Goal: Information Seeking & Learning: Learn about a topic

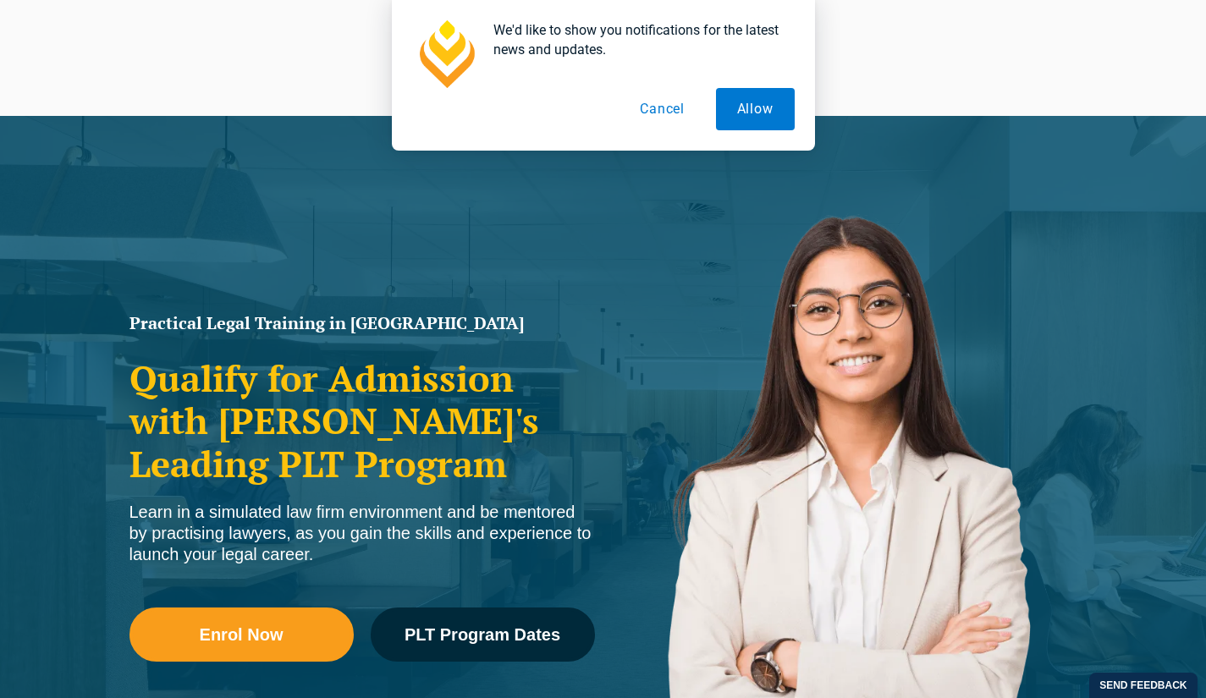
click at [659, 107] on button "Cancel" at bounding box center [662, 109] width 87 height 42
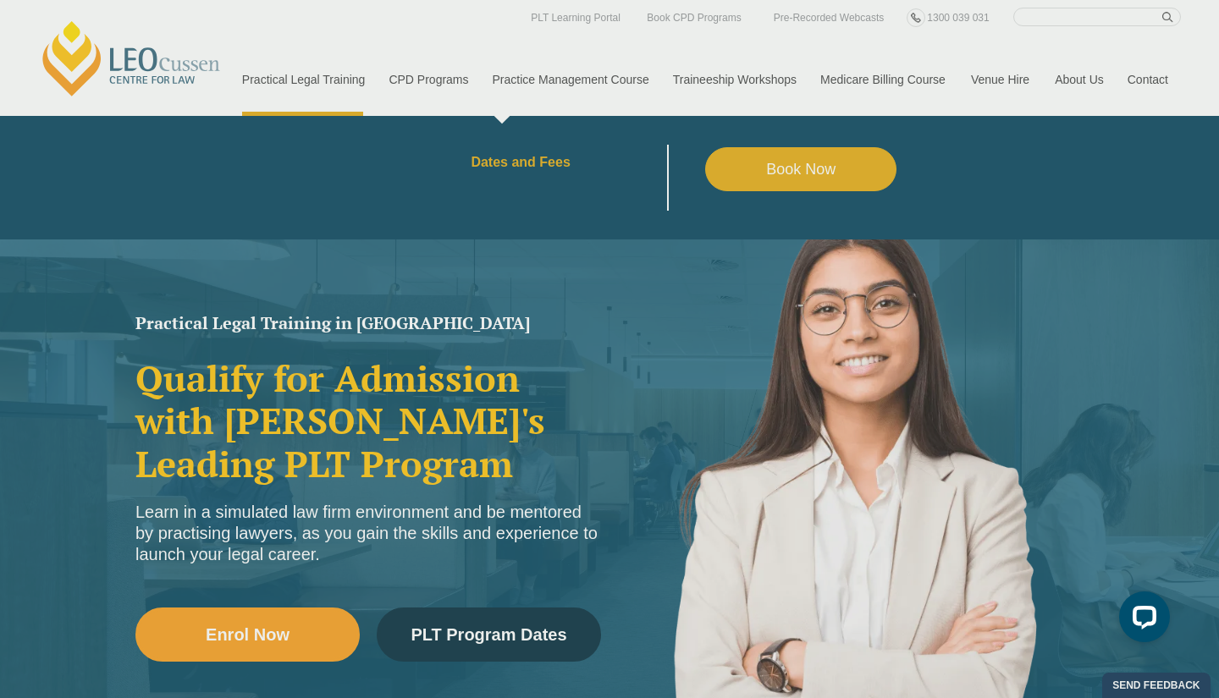
click at [529, 160] on div "PLT Tour Step inside Leo Cussen and see Practical Legal Training in action! Joi…" at bounding box center [609, 349] width 1219 height 698
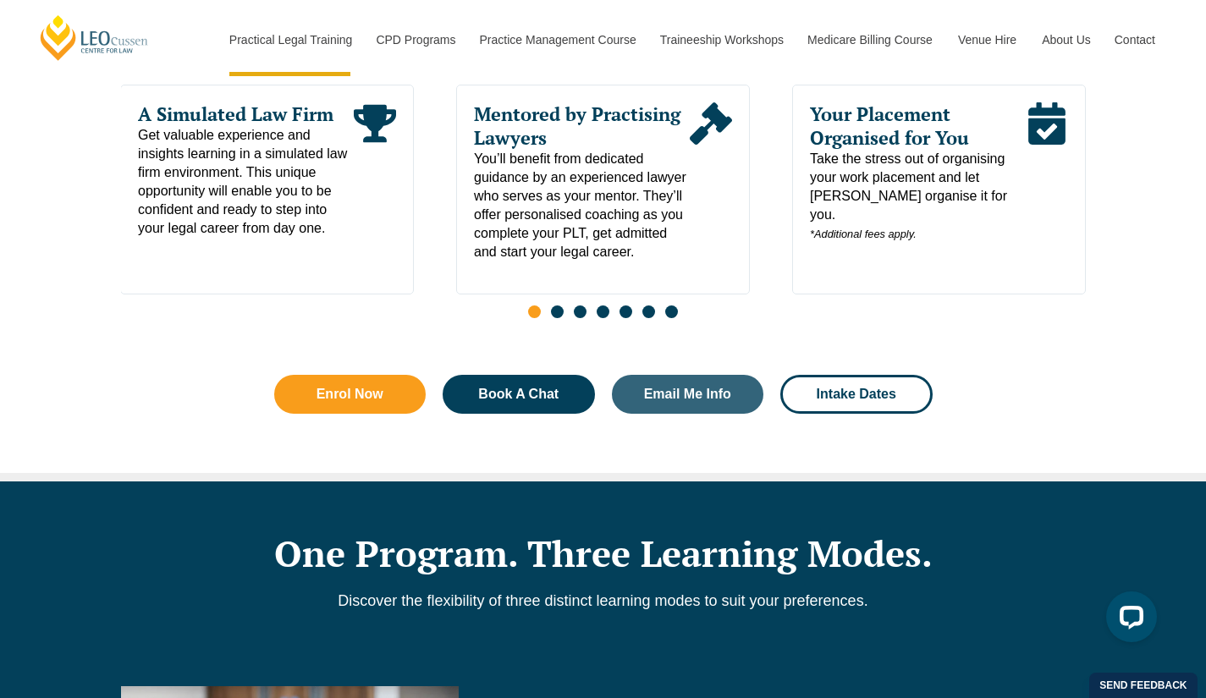
scroll to position [981, 0]
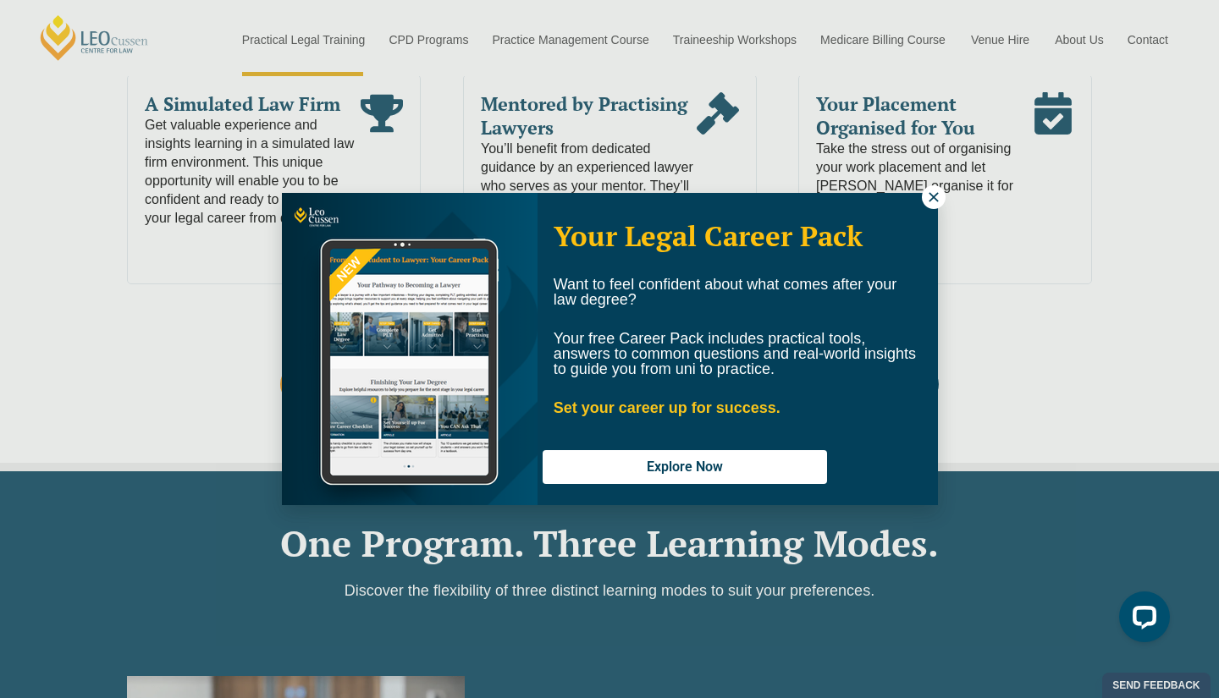
click at [931, 195] on icon at bounding box center [932, 196] width 9 height 9
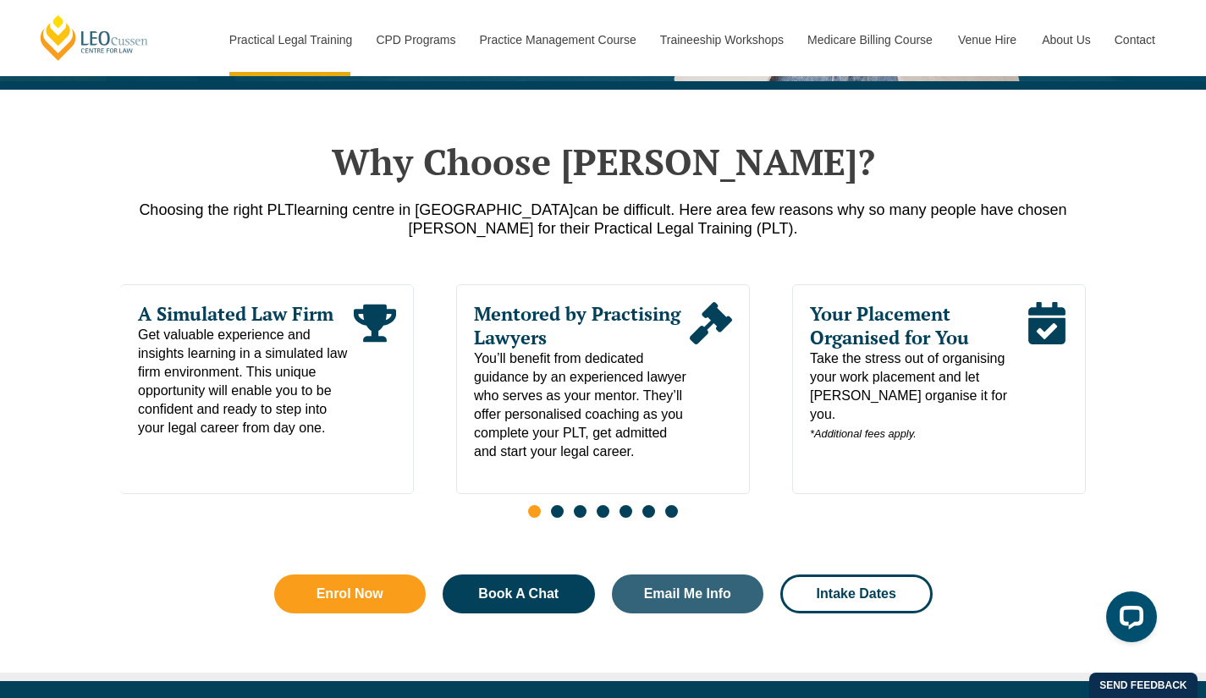
scroll to position [770, 0]
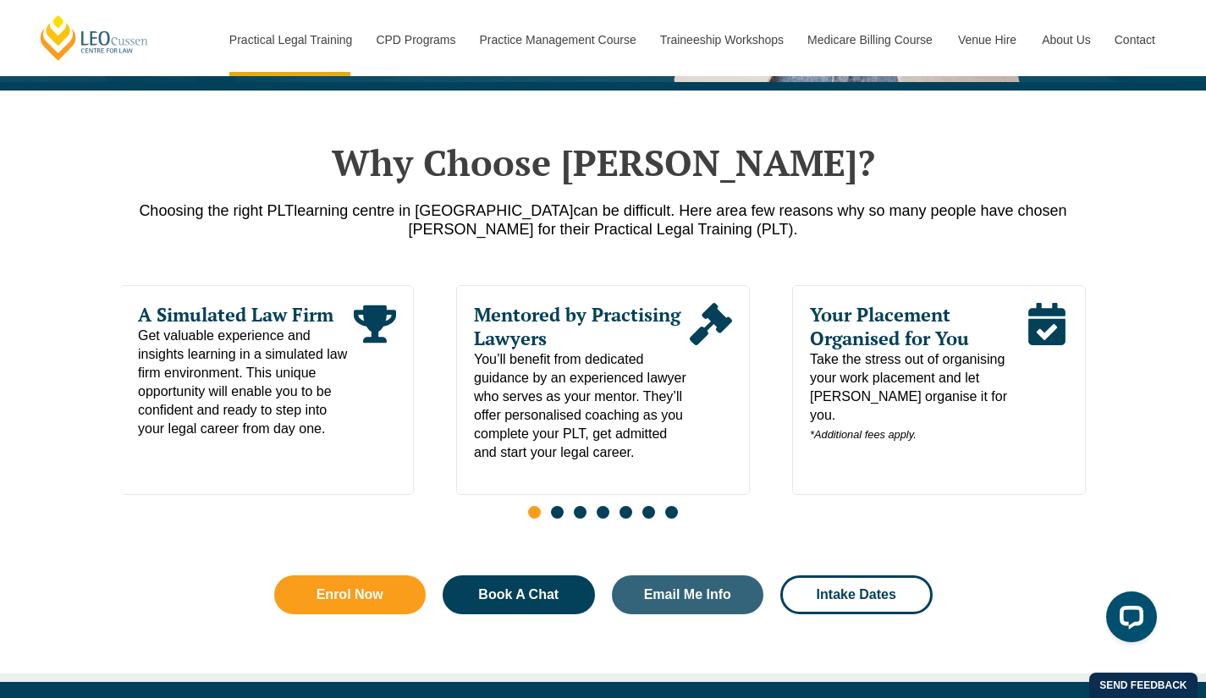
click at [789, 448] on div "Learn Your Way With more than 10 intakes throughout the year and a range of lea…" at bounding box center [603, 407] width 965 height 244
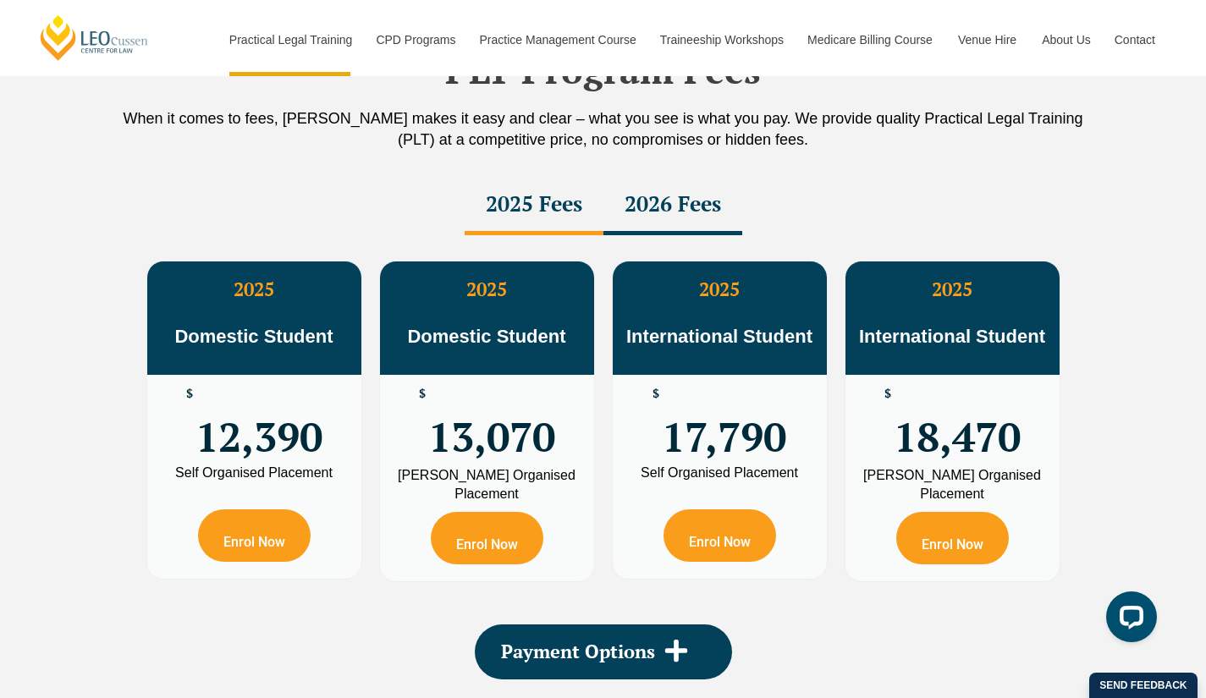
scroll to position [2978, 0]
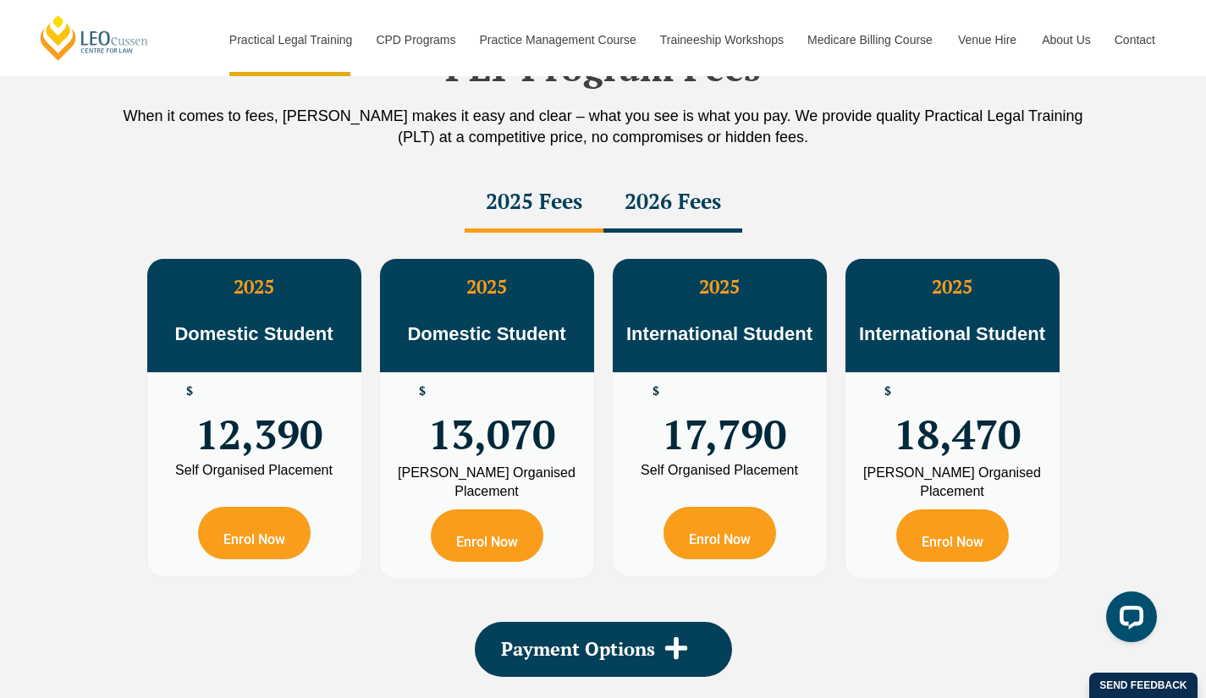
click at [679, 197] on div "2026 Fees" at bounding box center [672, 203] width 139 height 59
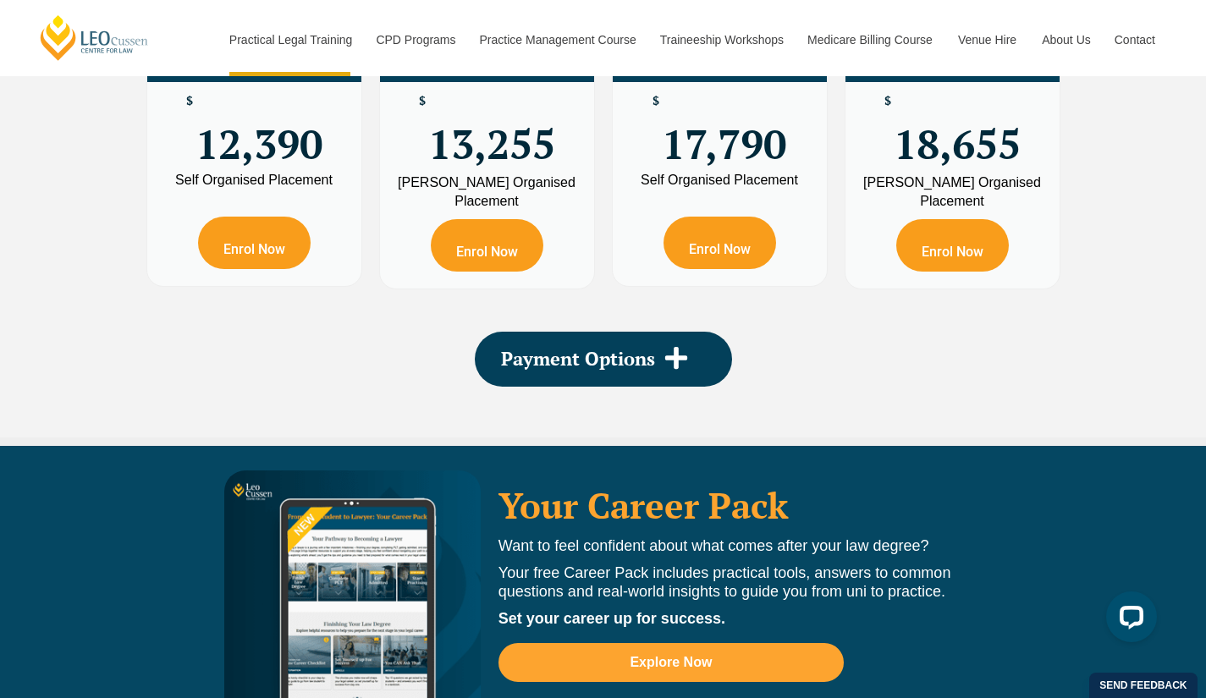
scroll to position [3269, 0]
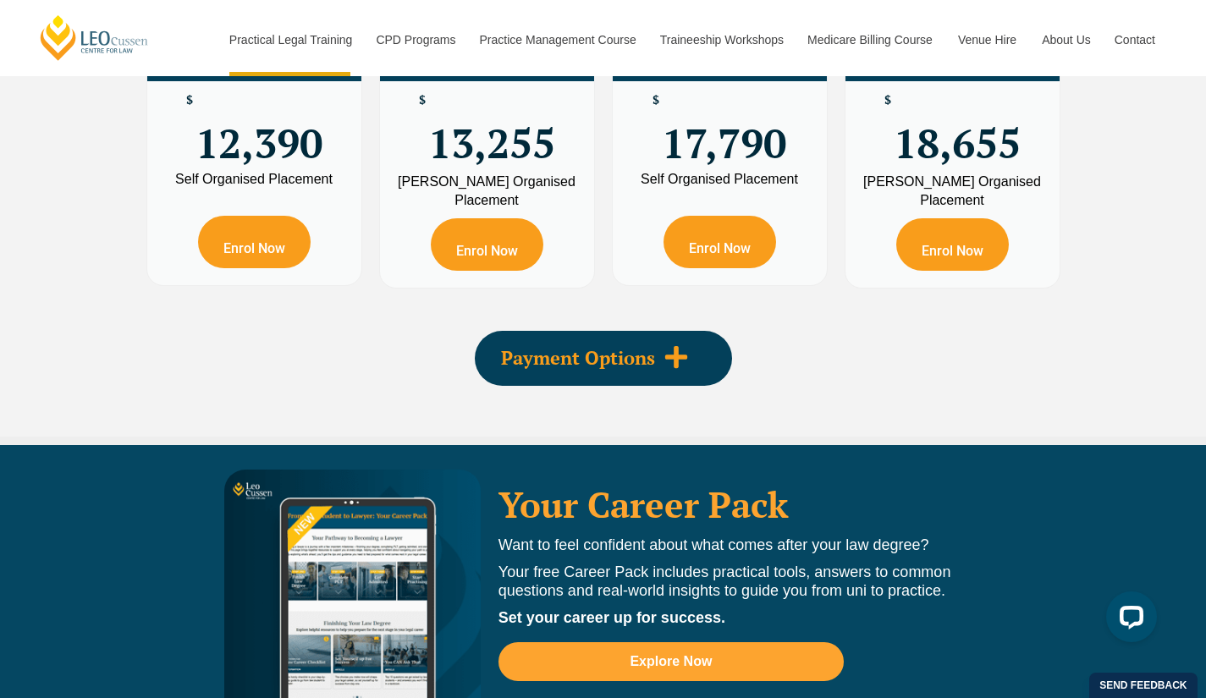
click at [666, 344] on div "Payment Options" at bounding box center [603, 358] width 257 height 55
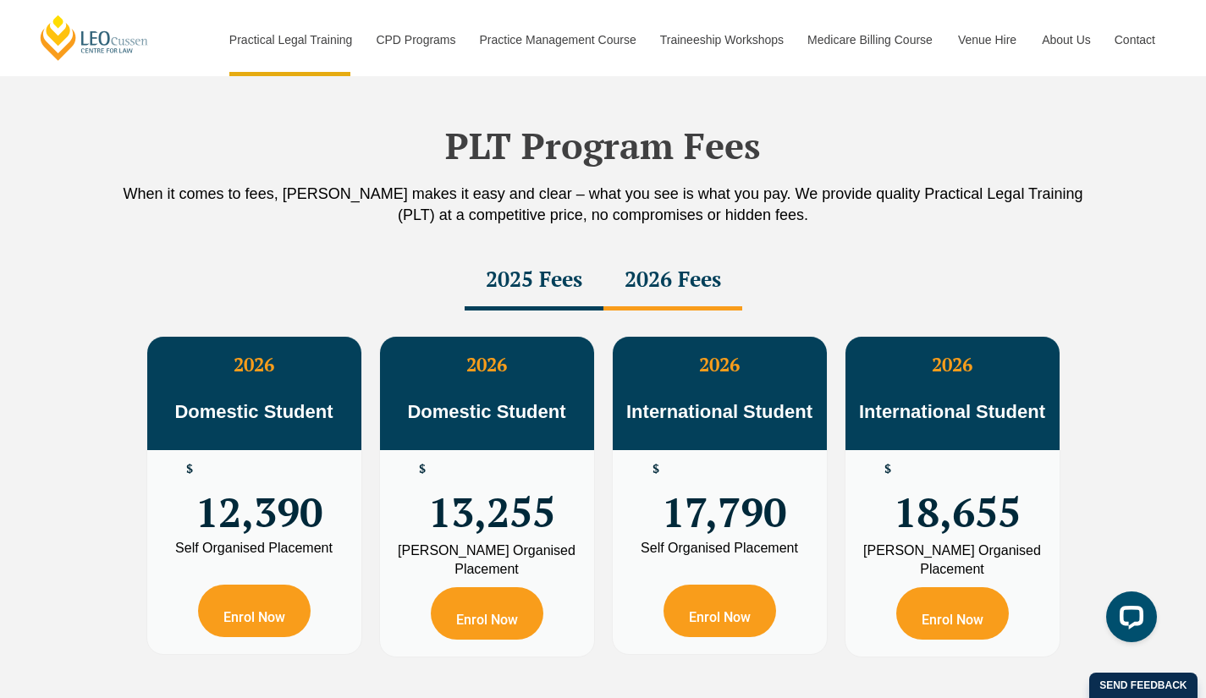
scroll to position [2900, 0]
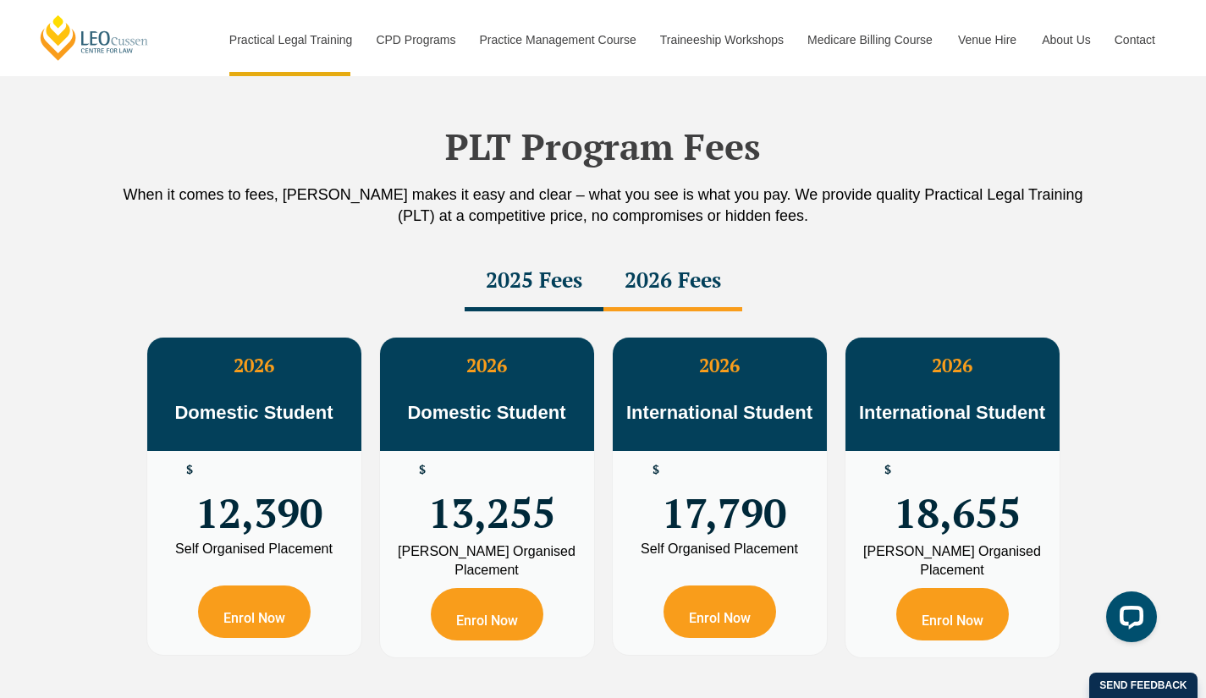
click at [497, 302] on div "2025 Fees" at bounding box center [534, 281] width 139 height 59
click at [673, 305] on div "2026 Fees" at bounding box center [672, 281] width 139 height 59
click at [492, 309] on div "2025 Fees" at bounding box center [534, 281] width 139 height 59
click at [706, 289] on div "2026 Fees" at bounding box center [672, 281] width 139 height 59
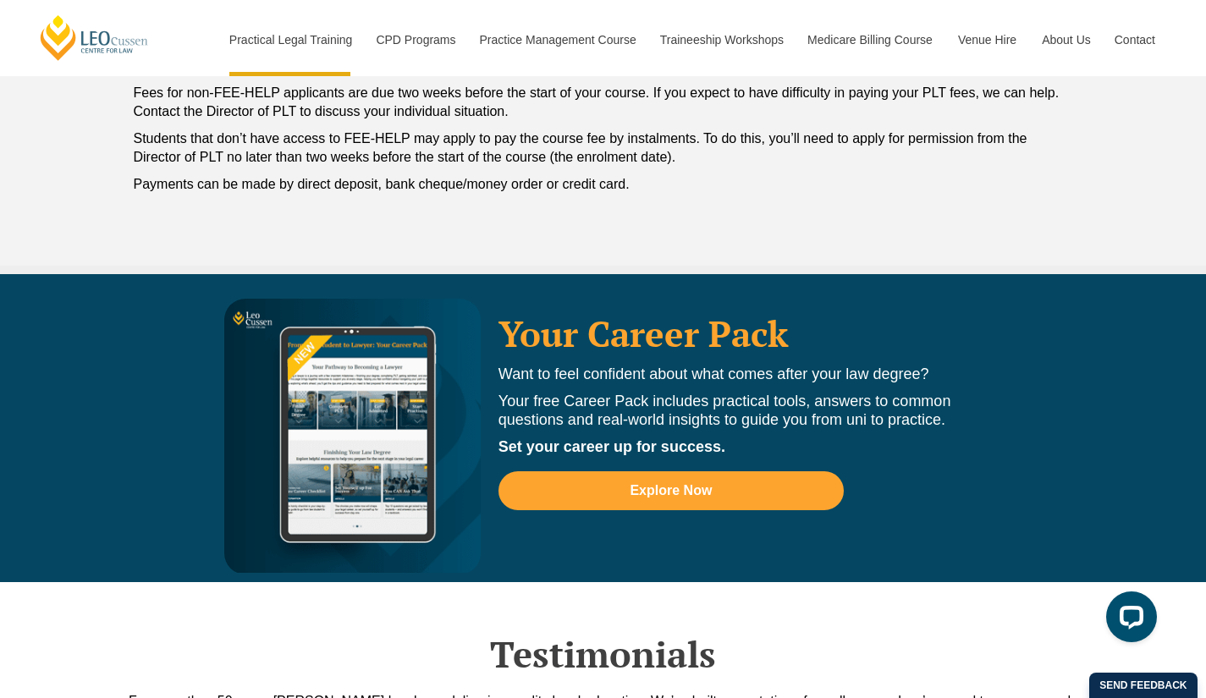
scroll to position [3774, 0]
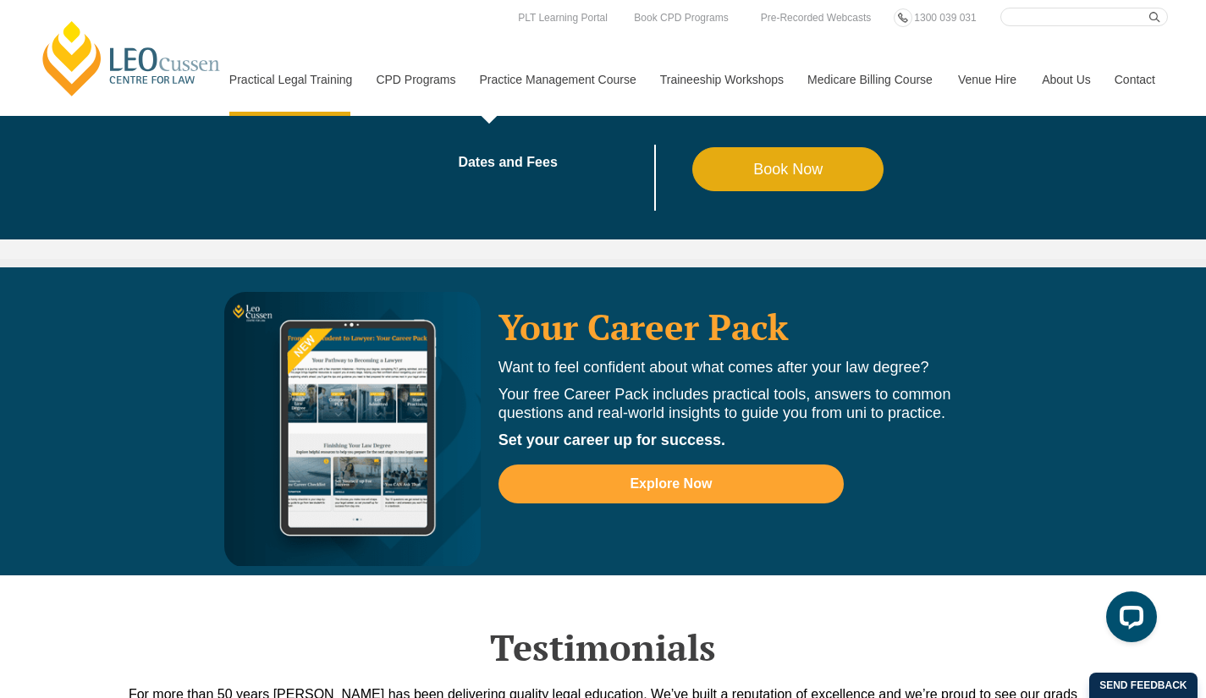
click at [538, 80] on link "Practice Management Course" at bounding box center [557, 79] width 180 height 73
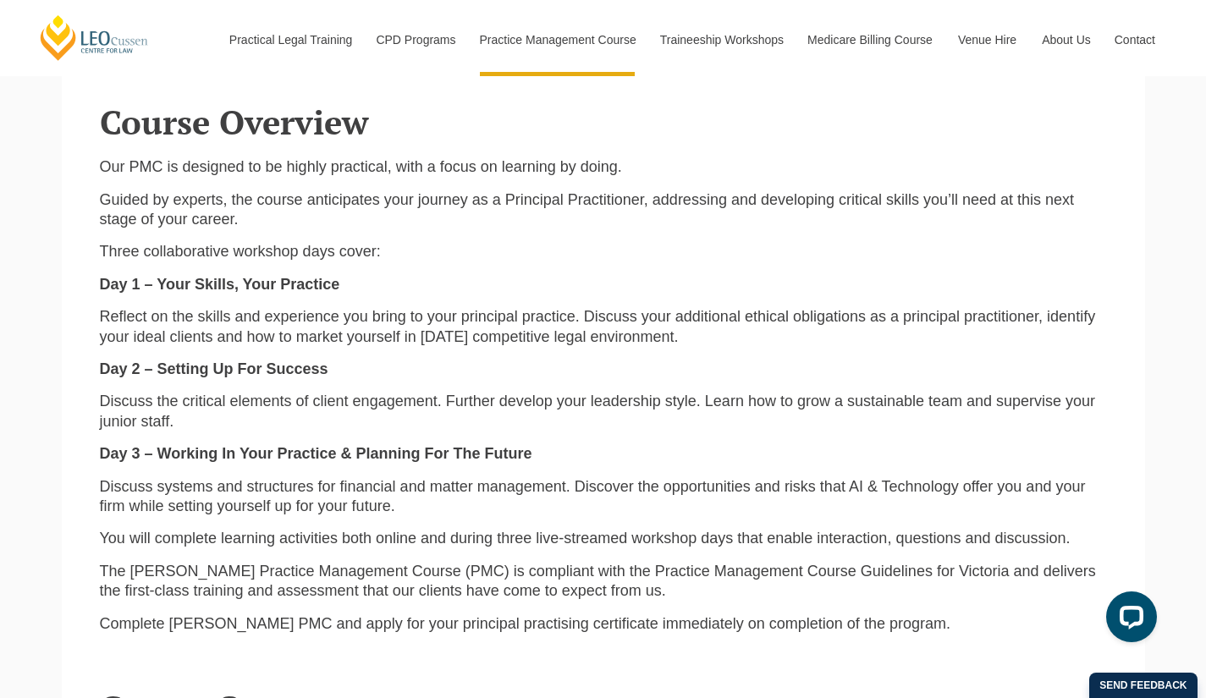
scroll to position [1692, 0]
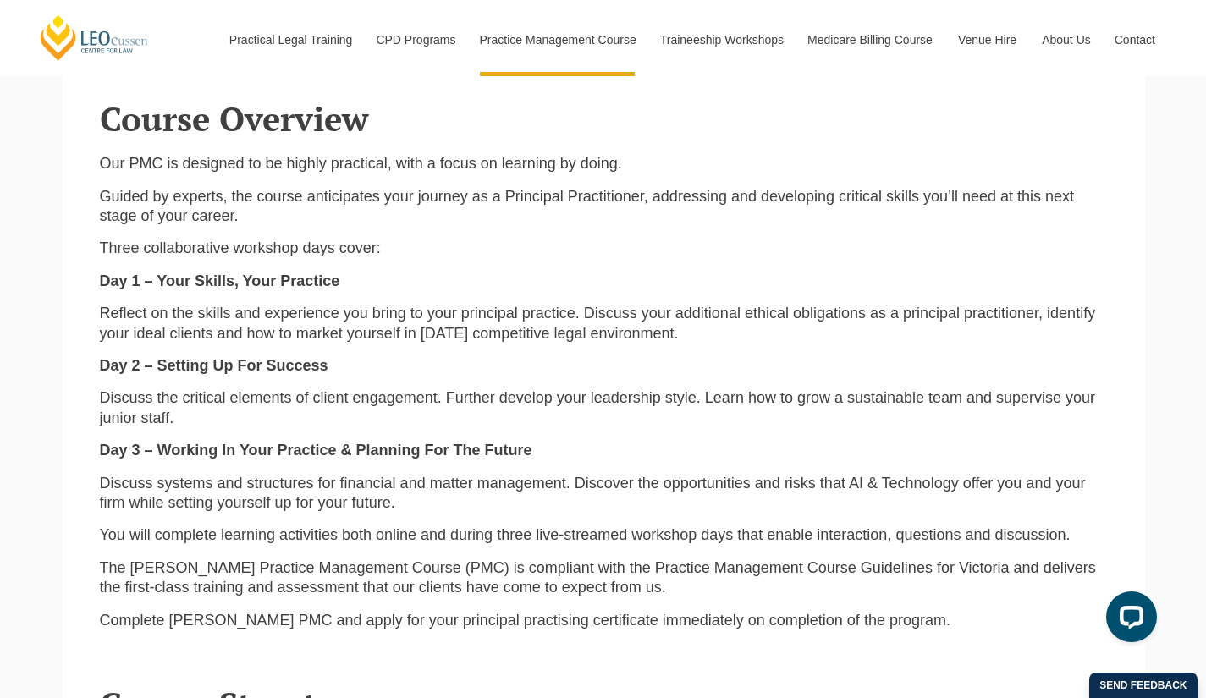
click at [548, 564] on p "The Leo Cussen Practice Management Course (PMC) is compliant with the Practice …" at bounding box center [603, 579] width 1007 height 40
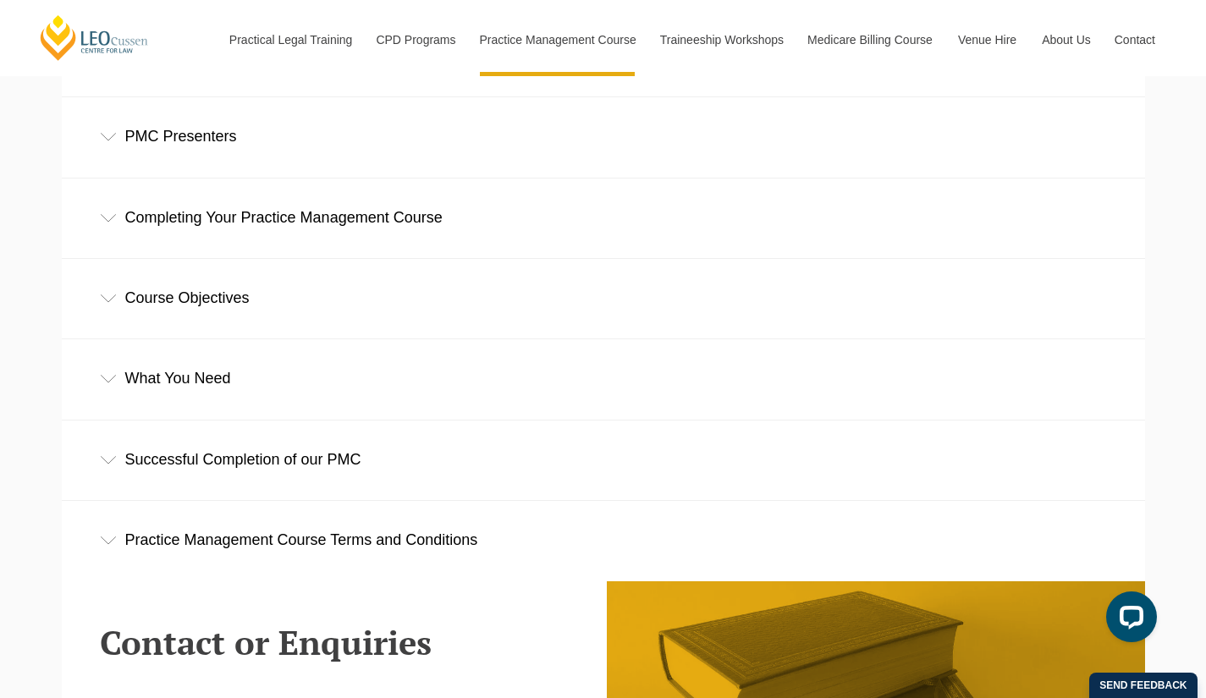
scroll to position [2434, 0]
click at [112, 388] on div "What You Need" at bounding box center [603, 378] width 1083 height 79
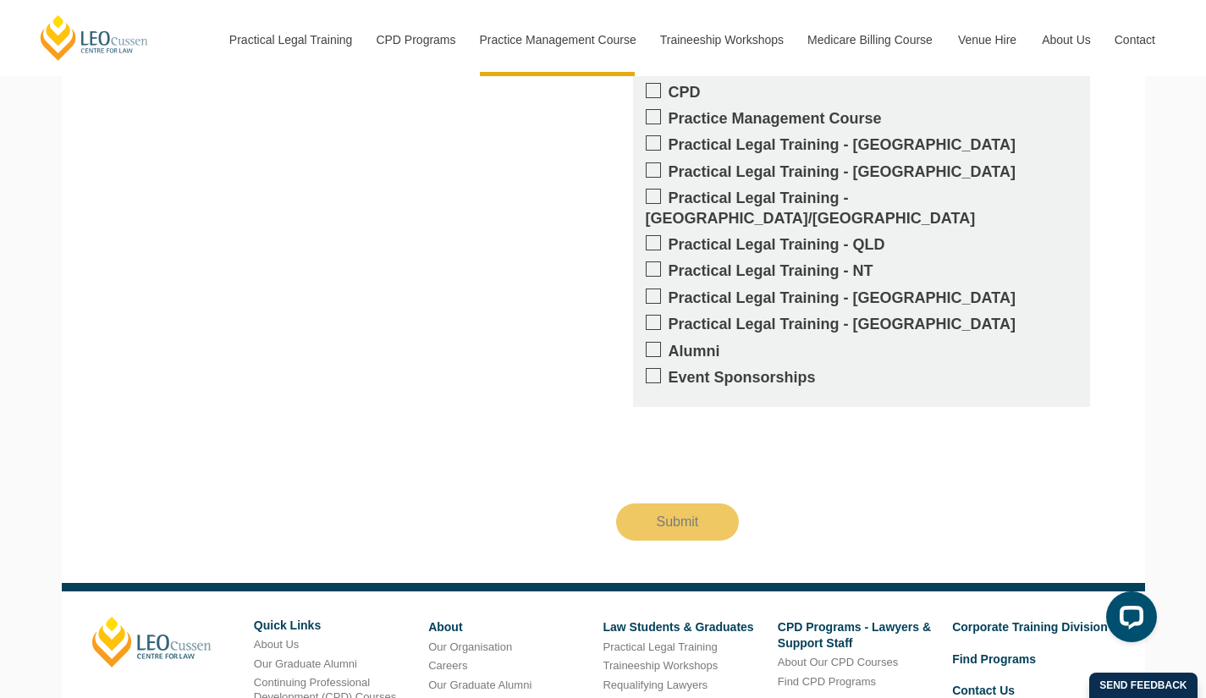
scroll to position [4104, 0]
